Goal: Task Accomplishment & Management: Use online tool/utility

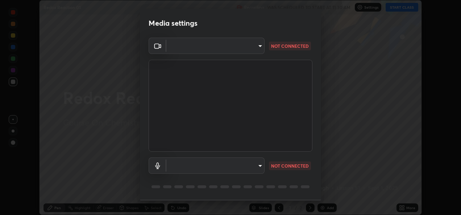
scroll to position [22, 0]
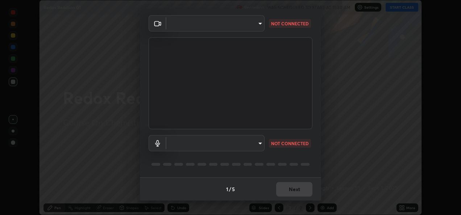
click at [233, 149] on body "Erase all Redox Reaction 01 Recording WAS SCHEDULED TO START AT 11:30 AM Settin…" at bounding box center [230, 107] width 461 height 215
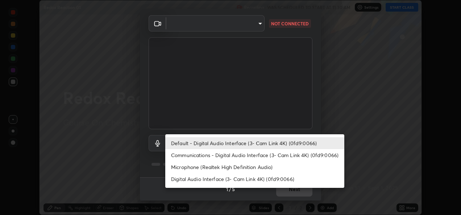
click at [221, 154] on li "Communications - Digital Audio Interface (3- Cam Link 4K) (0fd9:0066)" at bounding box center [254, 155] width 179 height 12
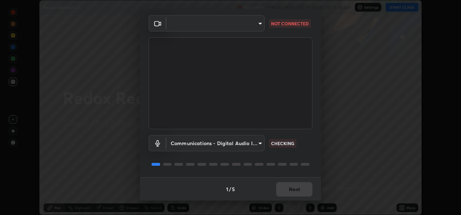
click at [182, 143] on body "Erase all Redox Reaction 01 Recording WAS SCHEDULED TO START AT 11:30 AM Settin…" at bounding box center [230, 107] width 461 height 215
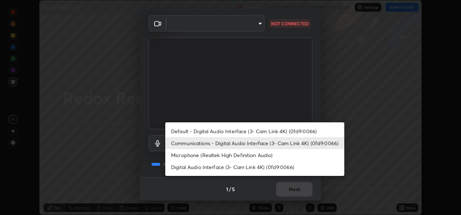
click at [182, 155] on li "Microphone (Realtek High Definition Audio)" at bounding box center [254, 155] width 179 height 12
type input "85a2945692f9608f6d721378d160801e0495361a48d1f150010f6b46ef858779"
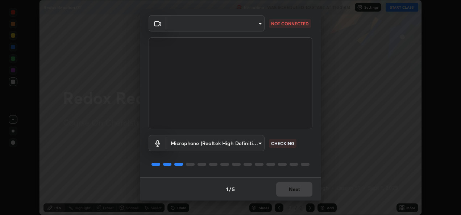
click at [174, 25] on body "Erase all Redox Reaction 01 Recording WAS SCHEDULED TO START AT 11:30 AM Settin…" at bounding box center [230, 107] width 461 height 215
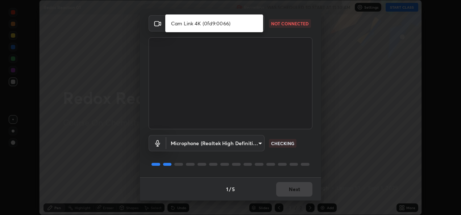
click at [178, 22] on li "Cam Link 4K (0fd9:0066)" at bounding box center [214, 23] width 98 height 12
type input "64ddc2479e064786694fbdf059dbae1119cc4e7dfcfe3570cab96b9267bbb73a"
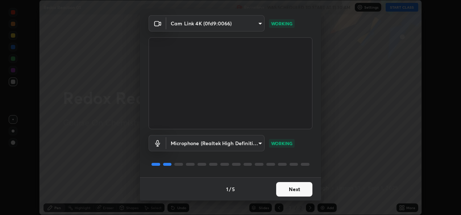
click at [291, 191] on button "Next" at bounding box center [294, 189] width 36 height 15
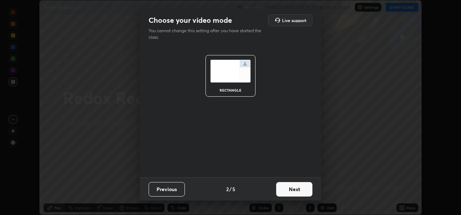
scroll to position [0, 0]
click at [295, 191] on button "Next" at bounding box center [294, 189] width 36 height 15
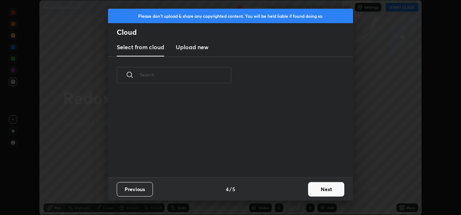
click at [308, 190] on button "Next" at bounding box center [326, 189] width 36 height 15
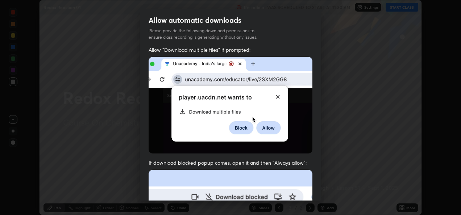
click at [313, 187] on div "Allow "Download multiple files" if prompted: If download blocked popup comes, o…" at bounding box center [230, 198] width 181 height 305
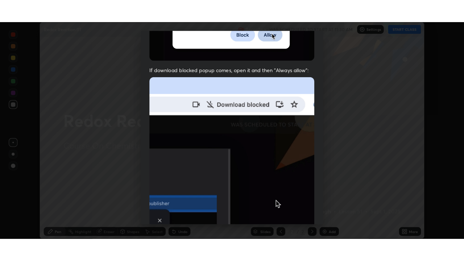
scroll to position [170, 0]
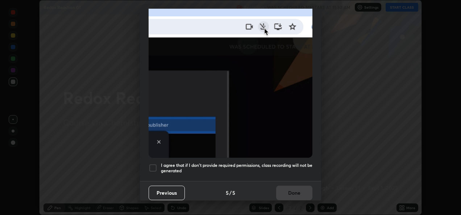
click at [152, 168] on div at bounding box center [153, 168] width 9 height 9
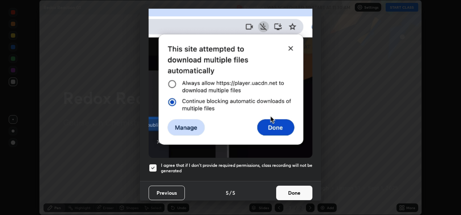
click at [294, 191] on button "Done" at bounding box center [294, 193] width 36 height 15
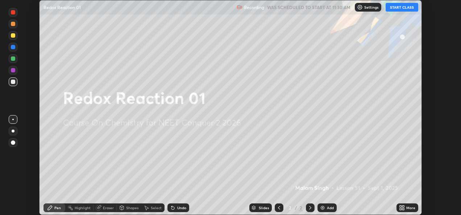
click at [407, 7] on button "START CLASS" at bounding box center [402, 7] width 33 height 9
click at [403, 207] on icon at bounding box center [404, 207] width 2 height 2
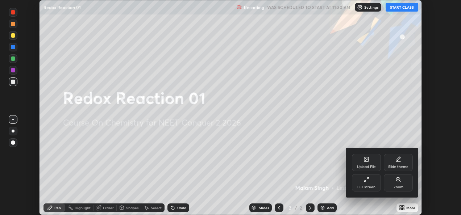
click at [367, 187] on div "Full screen" at bounding box center [367, 188] width 18 height 4
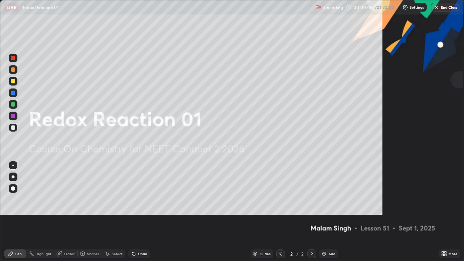
scroll to position [261, 464]
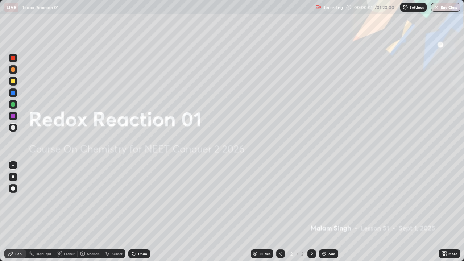
click at [326, 215] on img at bounding box center [324, 254] width 6 height 6
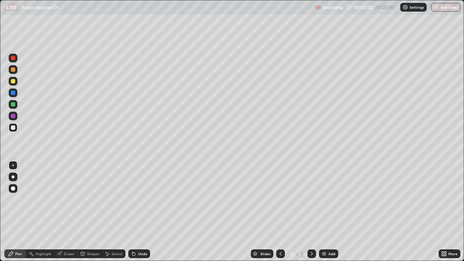
click at [16, 178] on div at bounding box center [13, 177] width 9 height 9
click at [13, 73] on div at bounding box center [13, 69] width 9 height 9
click at [12, 127] on div at bounding box center [13, 127] width 4 height 4
click at [12, 71] on div at bounding box center [13, 69] width 4 height 4
click at [14, 128] on div at bounding box center [13, 127] width 4 height 4
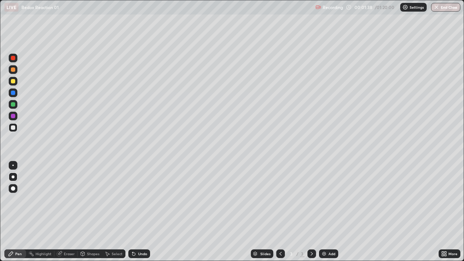
click at [16, 67] on div at bounding box center [13, 69] width 9 height 9
click at [11, 128] on div at bounding box center [13, 127] width 4 height 4
click at [12, 84] on div at bounding box center [13, 81] width 9 height 9
click at [12, 129] on div at bounding box center [13, 127] width 4 height 4
click at [11, 81] on div at bounding box center [13, 81] width 4 height 4
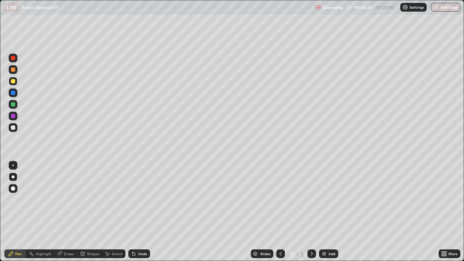
click at [13, 106] on div at bounding box center [13, 104] width 4 height 4
click at [14, 117] on div at bounding box center [13, 116] width 4 height 4
click at [16, 103] on div at bounding box center [13, 104] width 9 height 9
click at [12, 131] on div at bounding box center [13, 127] width 9 height 9
click at [326, 215] on div "Add" at bounding box center [328, 254] width 19 height 9
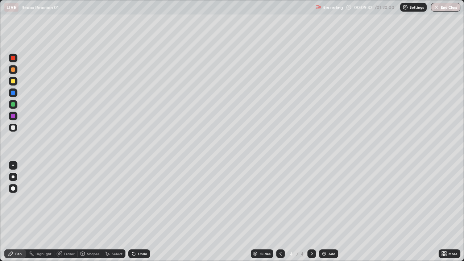
click at [17, 108] on div at bounding box center [13, 105] width 9 height 12
click at [12, 116] on div at bounding box center [13, 116] width 4 height 4
click at [15, 106] on div at bounding box center [13, 104] width 4 height 4
click at [9, 82] on div at bounding box center [13, 81] width 9 height 9
click at [12, 129] on div at bounding box center [13, 127] width 4 height 4
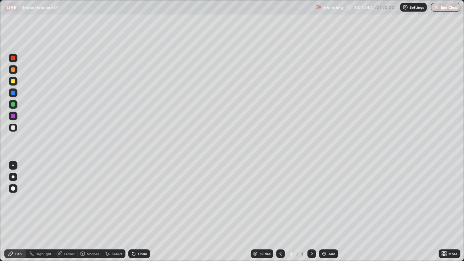
click at [280, 215] on icon at bounding box center [281, 254] width 2 height 4
click at [12, 105] on div at bounding box center [13, 104] width 4 height 4
click at [311, 215] on icon at bounding box center [312, 254] width 6 height 6
click at [13, 128] on div at bounding box center [13, 127] width 4 height 4
click at [70, 215] on div "Eraser" at bounding box center [69, 254] width 11 height 4
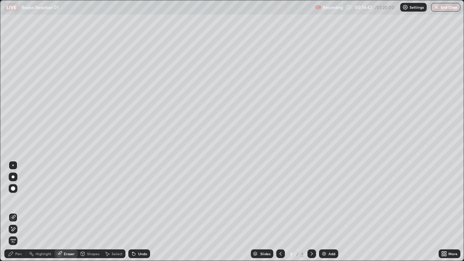
click at [23, 215] on div "Pen" at bounding box center [15, 254] width 22 height 9
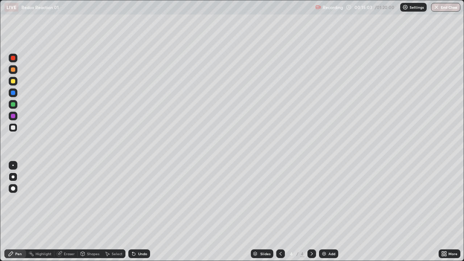
click at [12, 81] on div at bounding box center [13, 81] width 4 height 4
click at [281, 215] on icon at bounding box center [281, 254] width 6 height 6
click at [311, 215] on icon at bounding box center [312, 254] width 6 height 6
click at [13, 105] on div at bounding box center [13, 104] width 4 height 4
click at [284, 215] on div at bounding box center [280, 254] width 9 height 9
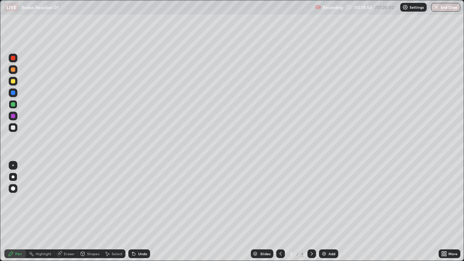
click at [310, 215] on icon at bounding box center [312, 254] width 6 height 6
click at [13, 96] on div at bounding box center [13, 92] width 9 height 9
click at [283, 215] on div at bounding box center [280, 254] width 9 height 9
click at [14, 105] on div at bounding box center [13, 104] width 4 height 4
click at [309, 215] on icon at bounding box center [312, 254] width 6 height 6
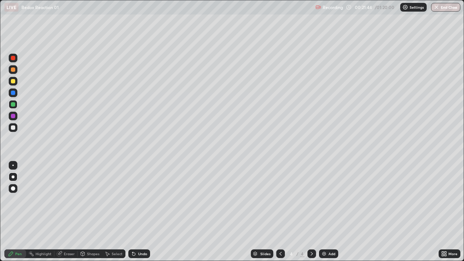
click at [277, 215] on div at bounding box center [280, 254] width 9 height 15
click at [311, 215] on icon at bounding box center [312, 254] width 6 height 6
click at [325, 215] on img at bounding box center [324, 254] width 6 height 6
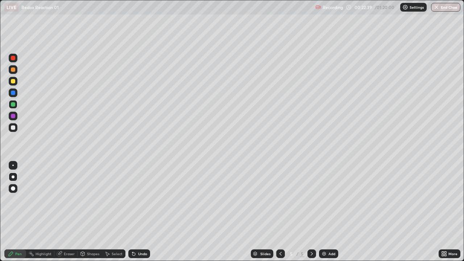
click at [12, 69] on div at bounding box center [13, 69] width 4 height 4
click at [12, 128] on div at bounding box center [13, 127] width 4 height 4
click at [16, 81] on div at bounding box center [13, 81] width 9 height 9
click at [325, 215] on img at bounding box center [324, 254] width 6 height 6
click at [11, 126] on div at bounding box center [13, 127] width 4 height 4
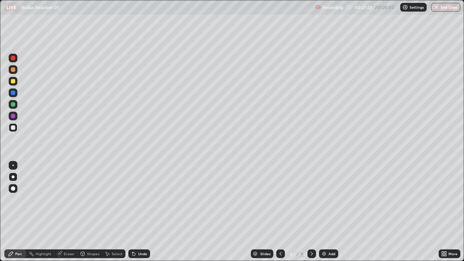
click at [13, 105] on div at bounding box center [13, 104] width 4 height 4
click at [18, 131] on div at bounding box center [13, 128] width 12 height 12
click at [16, 82] on div at bounding box center [13, 81] width 9 height 9
click at [14, 127] on div at bounding box center [13, 127] width 4 height 4
click at [11, 82] on div at bounding box center [13, 81] width 4 height 4
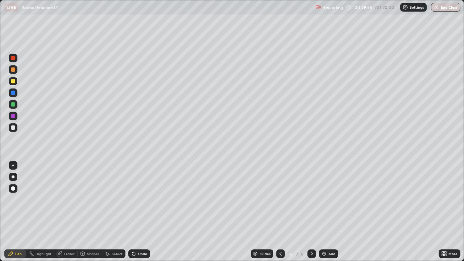
click at [279, 215] on div at bounding box center [280, 254] width 9 height 15
click at [311, 215] on icon at bounding box center [312, 254] width 6 height 6
click at [278, 215] on icon at bounding box center [281, 254] width 6 height 6
click at [311, 215] on icon at bounding box center [312, 254] width 6 height 6
click at [144, 215] on div "Undo" at bounding box center [142, 254] width 9 height 4
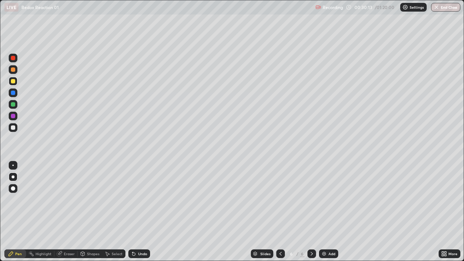
click at [139, 215] on div "Undo" at bounding box center [142, 254] width 9 height 4
click at [140, 215] on div "Undo" at bounding box center [142, 254] width 9 height 4
click at [14, 128] on div at bounding box center [13, 127] width 4 height 4
click at [326, 215] on img at bounding box center [324, 254] width 6 height 6
click at [13, 84] on div at bounding box center [13, 81] width 9 height 9
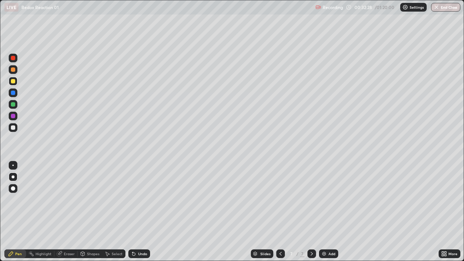
click at [14, 129] on div at bounding box center [13, 127] width 4 height 4
click at [13, 84] on div at bounding box center [13, 81] width 9 height 9
click at [12, 128] on div at bounding box center [13, 127] width 4 height 4
click at [322, 215] on img at bounding box center [324, 254] width 6 height 6
click at [14, 71] on div at bounding box center [13, 69] width 4 height 4
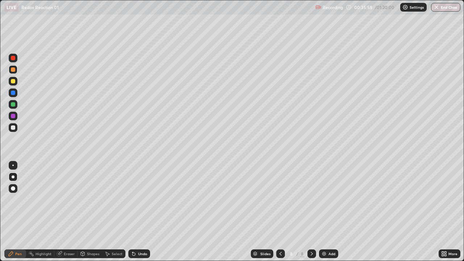
click at [89, 215] on div "Shapes" at bounding box center [93, 254] width 12 height 4
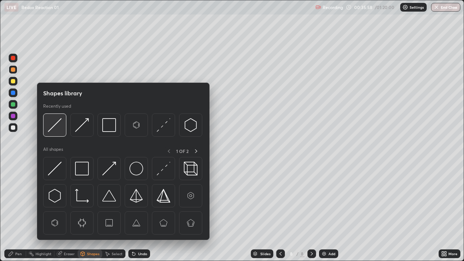
click at [57, 129] on img at bounding box center [55, 125] width 14 height 14
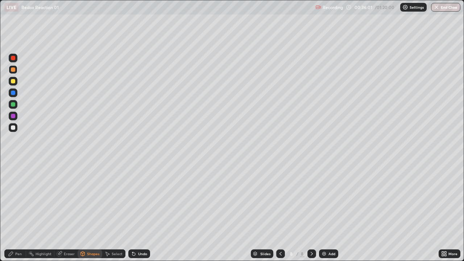
click at [18, 215] on div "Pen" at bounding box center [18, 254] width 7 height 4
click at [138, 215] on div "Undo" at bounding box center [142, 254] width 9 height 4
click at [94, 215] on div "Shapes" at bounding box center [93, 254] width 12 height 4
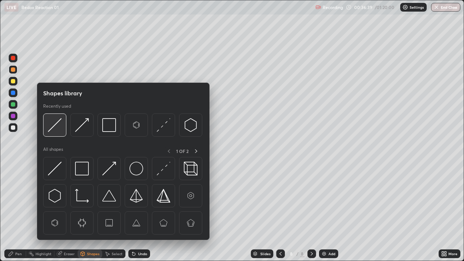
click at [58, 121] on img at bounding box center [55, 125] width 14 height 14
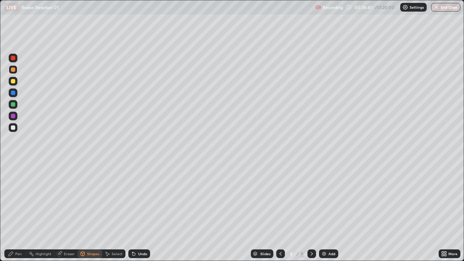
click at [17, 215] on div "Pen" at bounding box center [15, 254] width 22 height 9
click at [144, 215] on div "Undo" at bounding box center [139, 254] width 22 height 9
click at [140, 215] on div "Undo" at bounding box center [142, 254] width 9 height 4
click at [72, 215] on div "Eraser" at bounding box center [69, 254] width 11 height 4
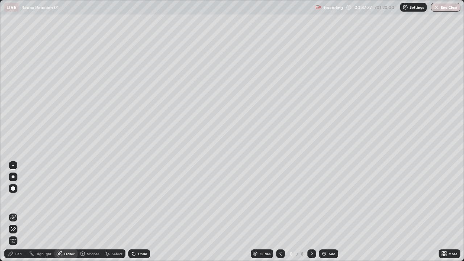
click at [20, 215] on div "Pen" at bounding box center [18, 254] width 7 height 4
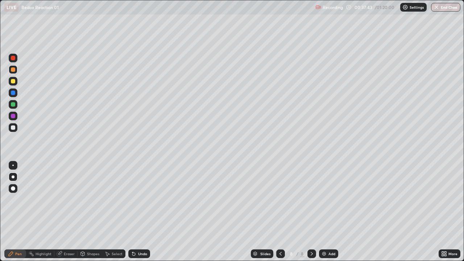
click at [88, 215] on div "Shapes" at bounding box center [93, 254] width 12 height 4
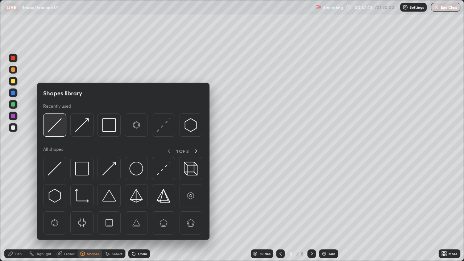
click at [56, 126] on img at bounding box center [55, 125] width 14 height 14
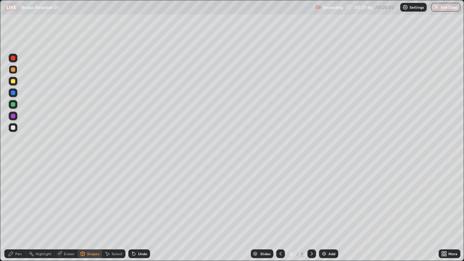
click at [18, 215] on div "Pen" at bounding box center [15, 254] width 22 height 9
click at [96, 215] on div "Shapes" at bounding box center [90, 254] width 25 height 9
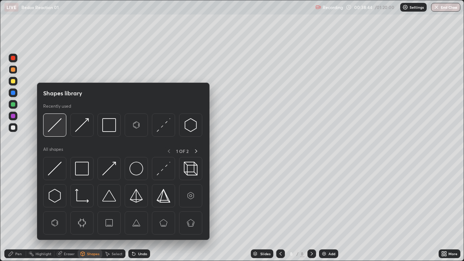
click at [58, 127] on img at bounding box center [55, 125] width 14 height 14
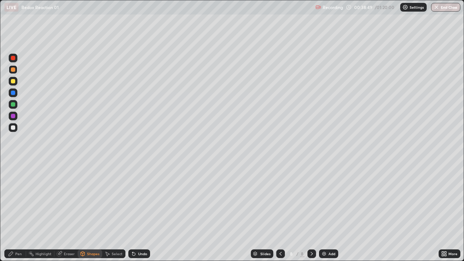
click at [16, 215] on div "Pen" at bounding box center [15, 254] width 22 height 9
click at [87, 215] on div "Shapes" at bounding box center [93, 254] width 12 height 4
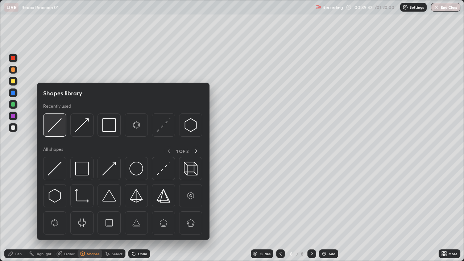
click at [62, 121] on div at bounding box center [54, 125] width 23 height 23
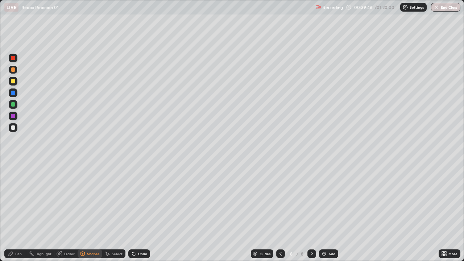
click at [18, 215] on div "Pen" at bounding box center [18, 254] width 7 height 4
click at [13, 129] on div at bounding box center [13, 127] width 4 height 4
click at [262, 12] on div "LIVE Redox Reaction 01" at bounding box center [158, 7] width 308 height 15
click at [280, 215] on icon at bounding box center [281, 254] width 6 height 6
click at [311, 215] on icon at bounding box center [312, 254] width 6 height 6
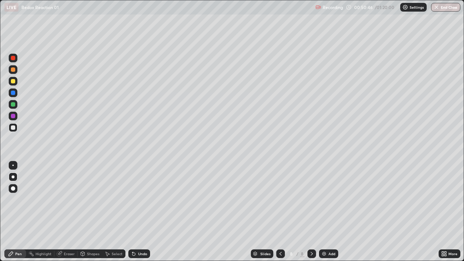
click at [324, 215] on img at bounding box center [324, 254] width 6 height 6
click at [12, 80] on div at bounding box center [13, 81] width 4 height 4
click at [12, 128] on div at bounding box center [13, 127] width 4 height 4
click at [12, 104] on div at bounding box center [13, 104] width 4 height 4
click at [13, 128] on div at bounding box center [13, 127] width 4 height 4
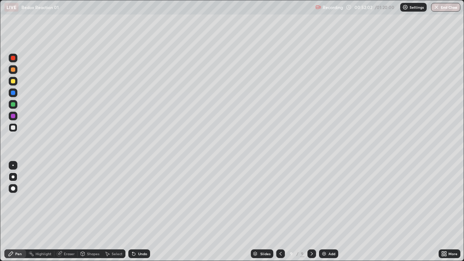
click at [14, 115] on div at bounding box center [13, 116] width 4 height 4
click at [13, 82] on div at bounding box center [13, 81] width 4 height 4
click at [13, 128] on div at bounding box center [13, 127] width 4 height 4
click at [14, 107] on div at bounding box center [13, 104] width 9 height 9
click at [10, 130] on div at bounding box center [13, 127] width 9 height 9
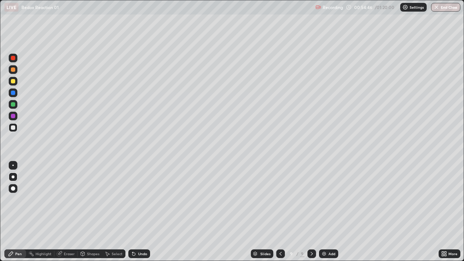
click at [10, 83] on div at bounding box center [13, 81] width 9 height 9
click at [14, 105] on div at bounding box center [13, 104] width 4 height 4
click at [72, 215] on div "Eraser" at bounding box center [69, 254] width 11 height 4
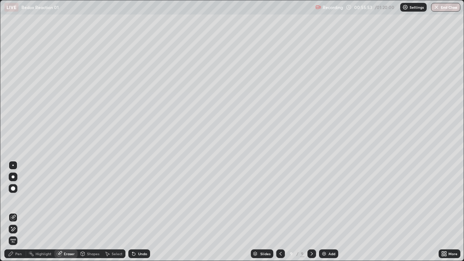
click at [21, 215] on div "Pen" at bounding box center [18, 254] width 7 height 4
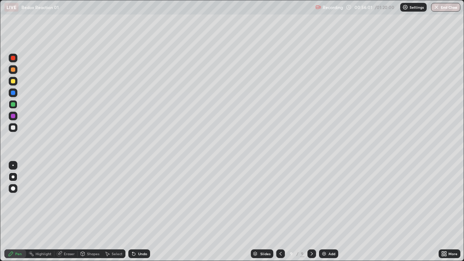
click at [13, 70] on div at bounding box center [13, 69] width 4 height 4
click at [13, 127] on div at bounding box center [13, 127] width 4 height 4
click at [135, 215] on icon at bounding box center [134, 254] width 6 height 6
click at [137, 215] on div "Undo" at bounding box center [139, 254] width 22 height 9
click at [138, 215] on div "Undo" at bounding box center [139, 254] width 22 height 9
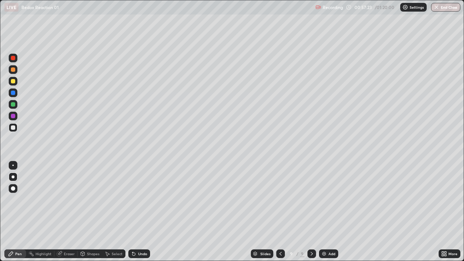
click at [135, 215] on icon at bounding box center [134, 254] width 6 height 6
click at [13, 105] on div at bounding box center [13, 104] width 4 height 4
click at [13, 127] on div at bounding box center [13, 127] width 4 height 4
click at [65, 215] on div "Eraser" at bounding box center [69, 254] width 11 height 4
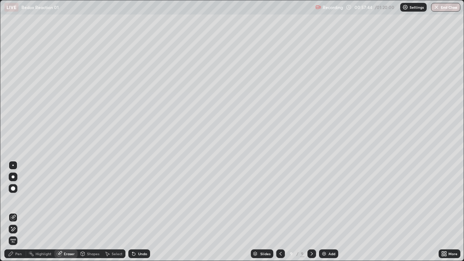
click at [18, 215] on div "Pen" at bounding box center [18, 254] width 7 height 4
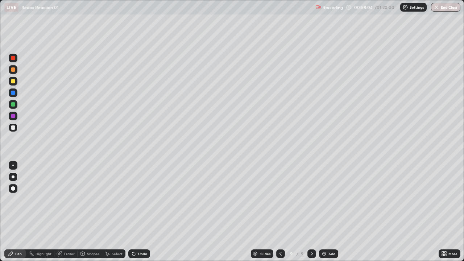
click at [12, 104] on div at bounding box center [13, 104] width 4 height 4
click at [9, 83] on div at bounding box center [13, 81] width 9 height 9
click at [69, 215] on div "Eraser" at bounding box center [65, 254] width 23 height 9
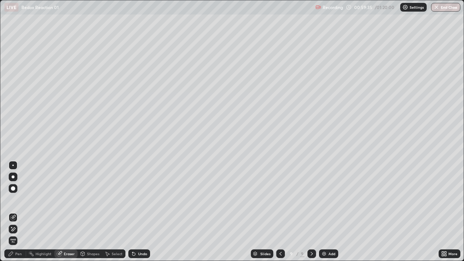
click at [20, 215] on div "Pen" at bounding box center [15, 254] width 22 height 9
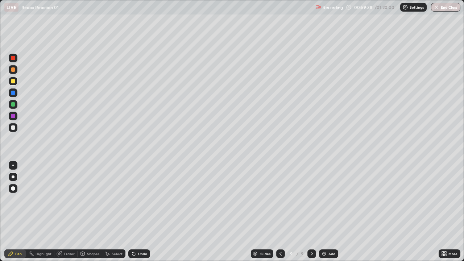
click at [15, 128] on div at bounding box center [13, 127] width 4 height 4
click at [13, 91] on div at bounding box center [13, 93] width 4 height 4
click at [136, 215] on div "Undo" at bounding box center [139, 254] width 22 height 9
click at [15, 129] on div at bounding box center [13, 127] width 4 height 4
click at [65, 215] on div "Eraser" at bounding box center [69, 254] width 11 height 4
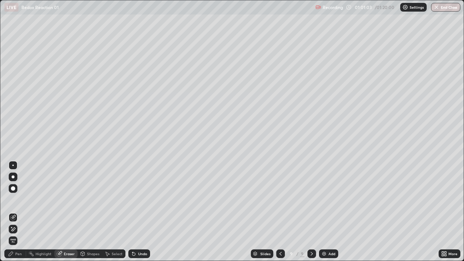
click at [14, 215] on div "Pen" at bounding box center [15, 254] width 22 height 9
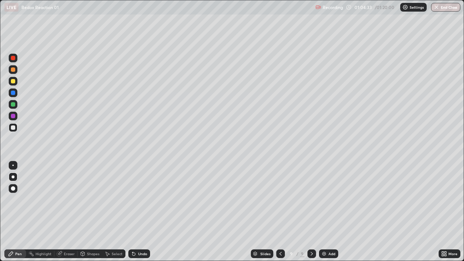
click at [68, 215] on div "Eraser" at bounding box center [65, 254] width 23 height 9
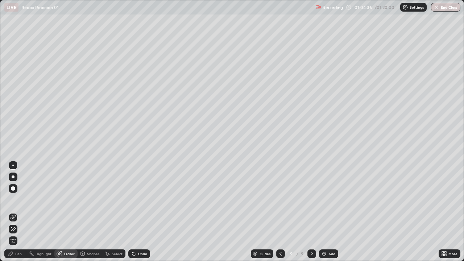
click at [18, 215] on div "Pen" at bounding box center [18, 254] width 7 height 4
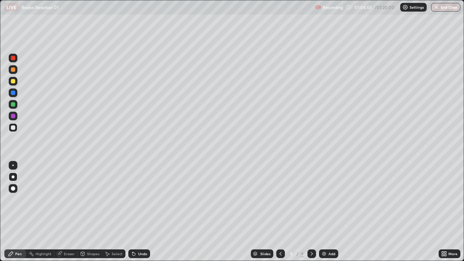
click at [11, 81] on div at bounding box center [13, 81] width 4 height 4
click at [280, 215] on icon at bounding box center [281, 254] width 6 height 6
click at [313, 215] on icon at bounding box center [312, 254] width 6 height 6
click at [314, 215] on icon at bounding box center [312, 254] width 6 height 6
click at [326, 215] on div "Add" at bounding box center [328, 254] width 19 height 9
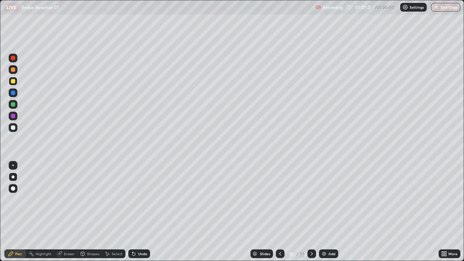
click at [16, 71] on div at bounding box center [13, 69] width 9 height 9
click at [15, 125] on div at bounding box center [13, 127] width 4 height 4
click at [13, 80] on div at bounding box center [13, 81] width 4 height 4
click at [9, 104] on div at bounding box center [13, 104] width 9 height 9
click at [12, 128] on div at bounding box center [13, 127] width 4 height 4
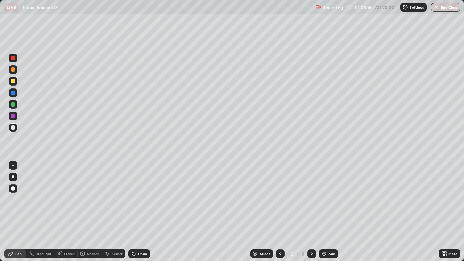
click at [13, 116] on div at bounding box center [13, 116] width 4 height 4
click at [11, 127] on div at bounding box center [13, 127] width 4 height 4
click at [15, 108] on div at bounding box center [13, 104] width 9 height 9
click at [11, 131] on div at bounding box center [13, 127] width 9 height 9
click at [13, 97] on div at bounding box center [13, 92] width 9 height 9
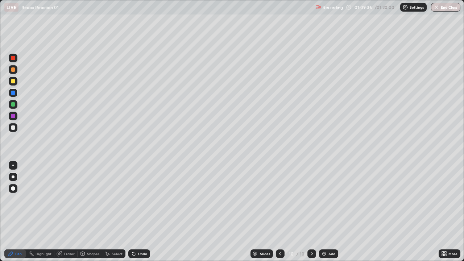
click at [13, 128] on div at bounding box center [13, 127] width 4 height 4
click at [12, 108] on div at bounding box center [13, 104] width 9 height 9
click at [12, 129] on div at bounding box center [13, 127] width 4 height 4
click at [14, 71] on div at bounding box center [13, 69] width 4 height 4
click at [323, 215] on img at bounding box center [324, 254] width 6 height 6
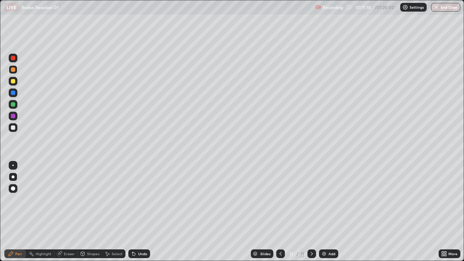
click at [14, 129] on div at bounding box center [13, 127] width 4 height 4
click at [14, 105] on div at bounding box center [13, 104] width 4 height 4
click at [13, 112] on div at bounding box center [13, 116] width 9 height 9
click at [16, 131] on div at bounding box center [13, 127] width 9 height 9
click at [9, 82] on div at bounding box center [13, 81] width 9 height 9
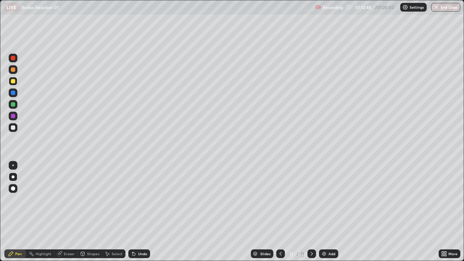
click at [13, 93] on div at bounding box center [13, 93] width 4 height 4
click at [12, 106] on div at bounding box center [13, 104] width 4 height 4
click at [12, 70] on div at bounding box center [13, 69] width 4 height 4
click at [13, 131] on div at bounding box center [13, 127] width 9 height 9
click at [12, 104] on div at bounding box center [13, 104] width 4 height 4
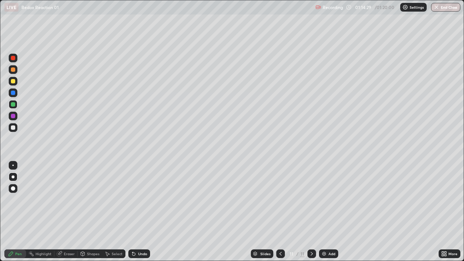
click at [9, 85] on div at bounding box center [13, 81] width 9 height 12
click at [13, 128] on div at bounding box center [13, 127] width 4 height 4
click at [16, 106] on div at bounding box center [13, 104] width 9 height 9
click at [16, 129] on div at bounding box center [13, 127] width 9 height 9
click at [445, 10] on button "End Class" at bounding box center [446, 7] width 29 height 9
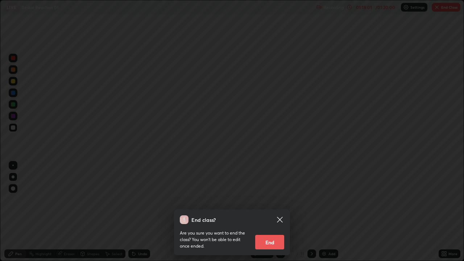
click at [274, 215] on button "End" at bounding box center [269, 242] width 29 height 15
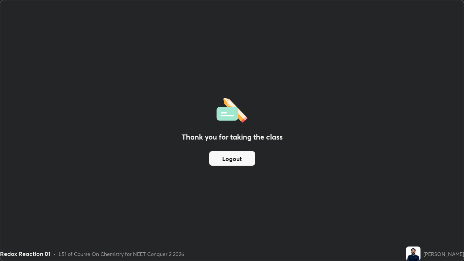
click at [235, 158] on button "Logout" at bounding box center [232, 158] width 46 height 15
click at [237, 158] on button "Logout" at bounding box center [232, 158] width 46 height 15
